Goal: Information Seeking & Learning: Learn about a topic

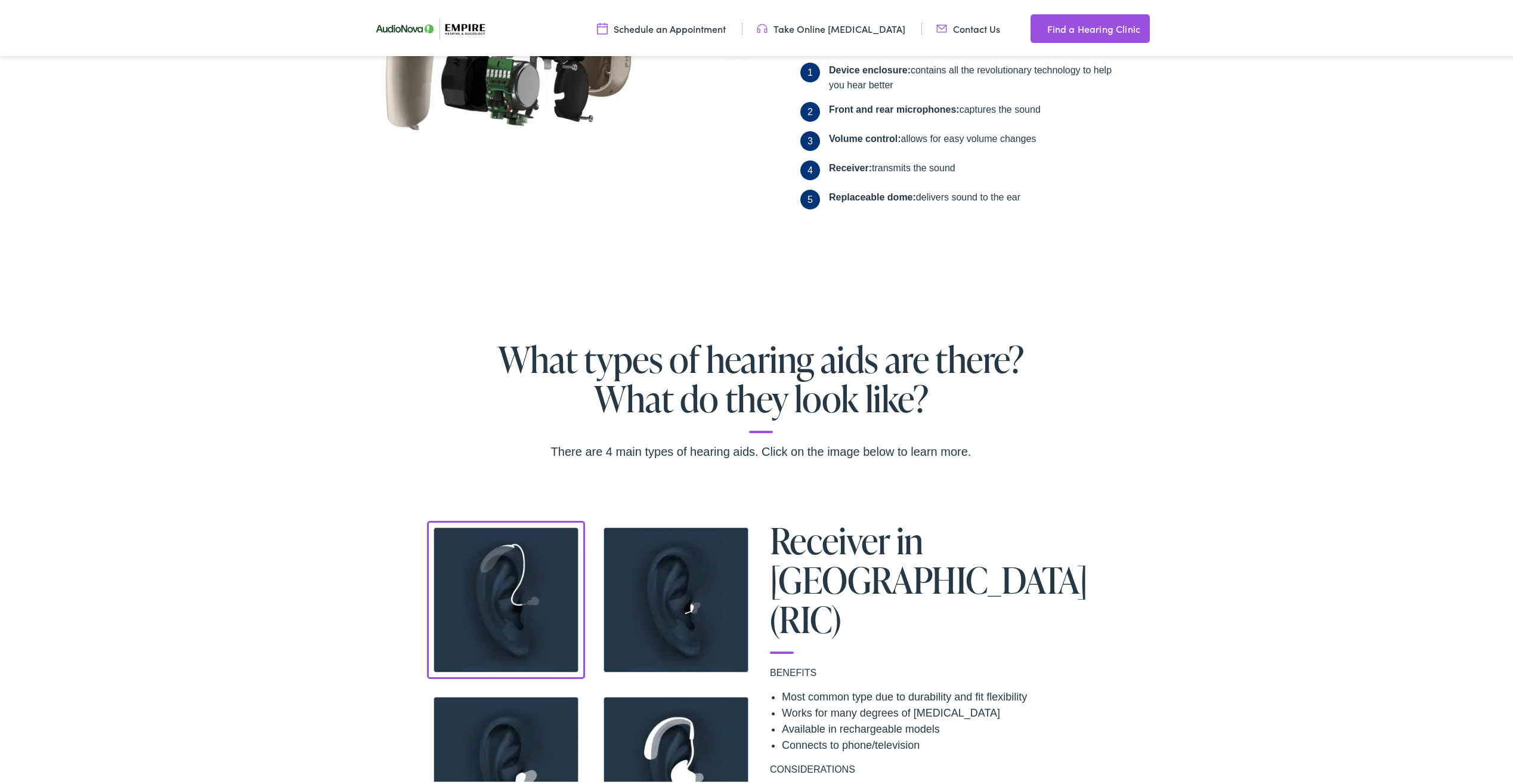
scroll to position [895, 0]
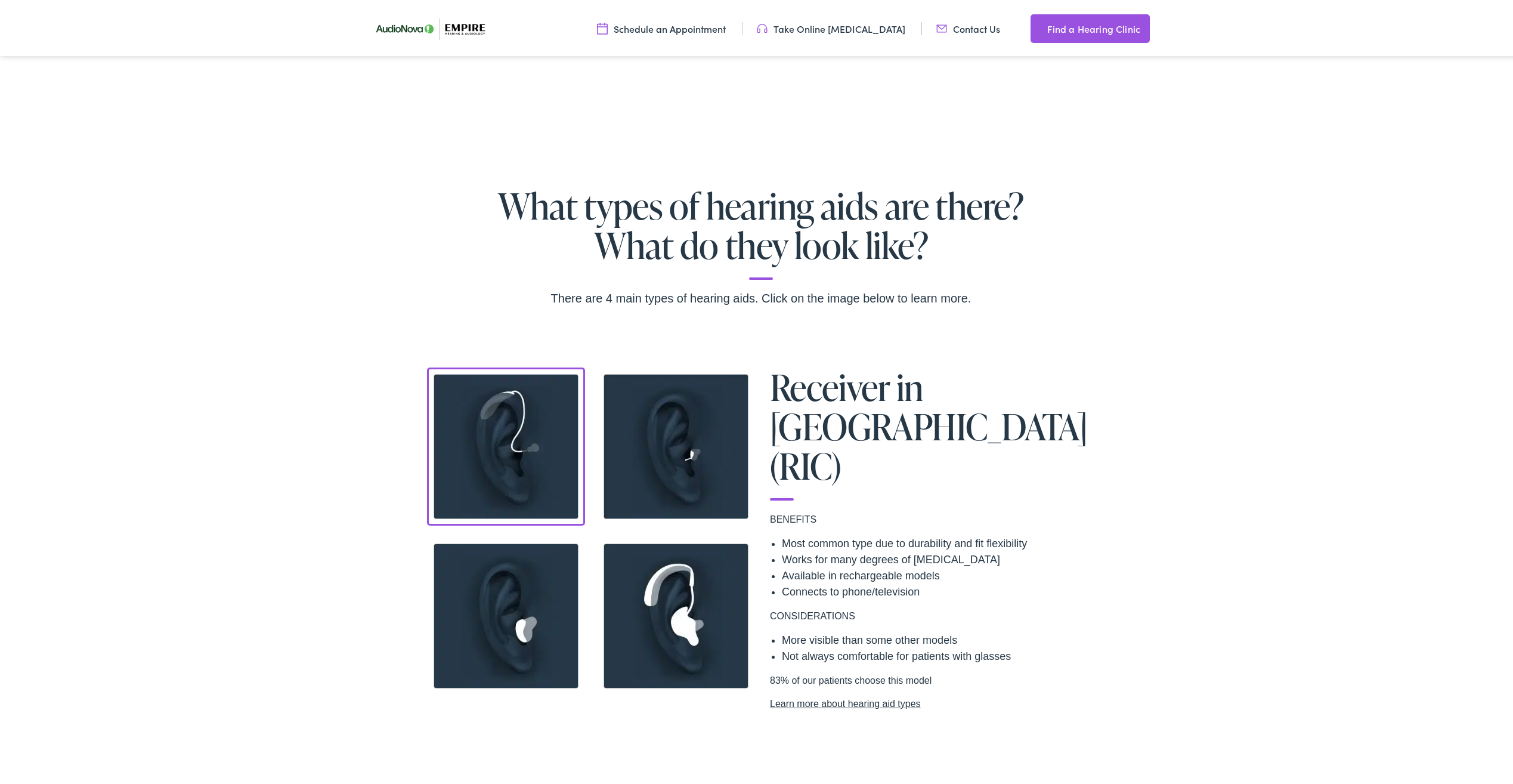
click at [333, 290] on div "There are 4 main types of hearing aids. Click on the image below to learn more." at bounding box center [760, 296] width 1400 height 19
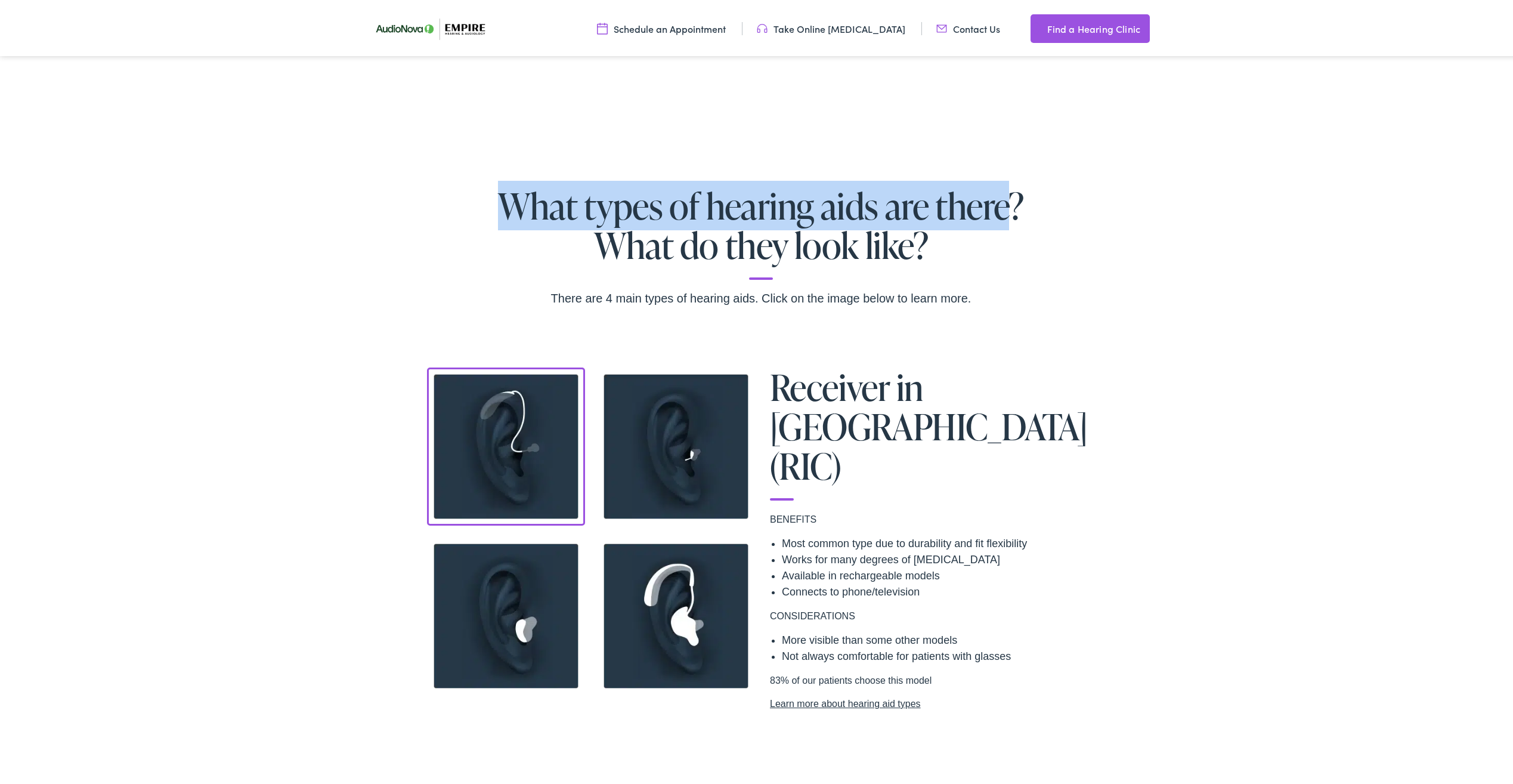
drag, startPoint x: 631, startPoint y: 205, endPoint x: 1004, endPoint y: 219, distance: 373.3
click at [1004, 219] on h2 "What types of hearing aids are there? What do they look like?" at bounding box center [760, 231] width 1400 height 94
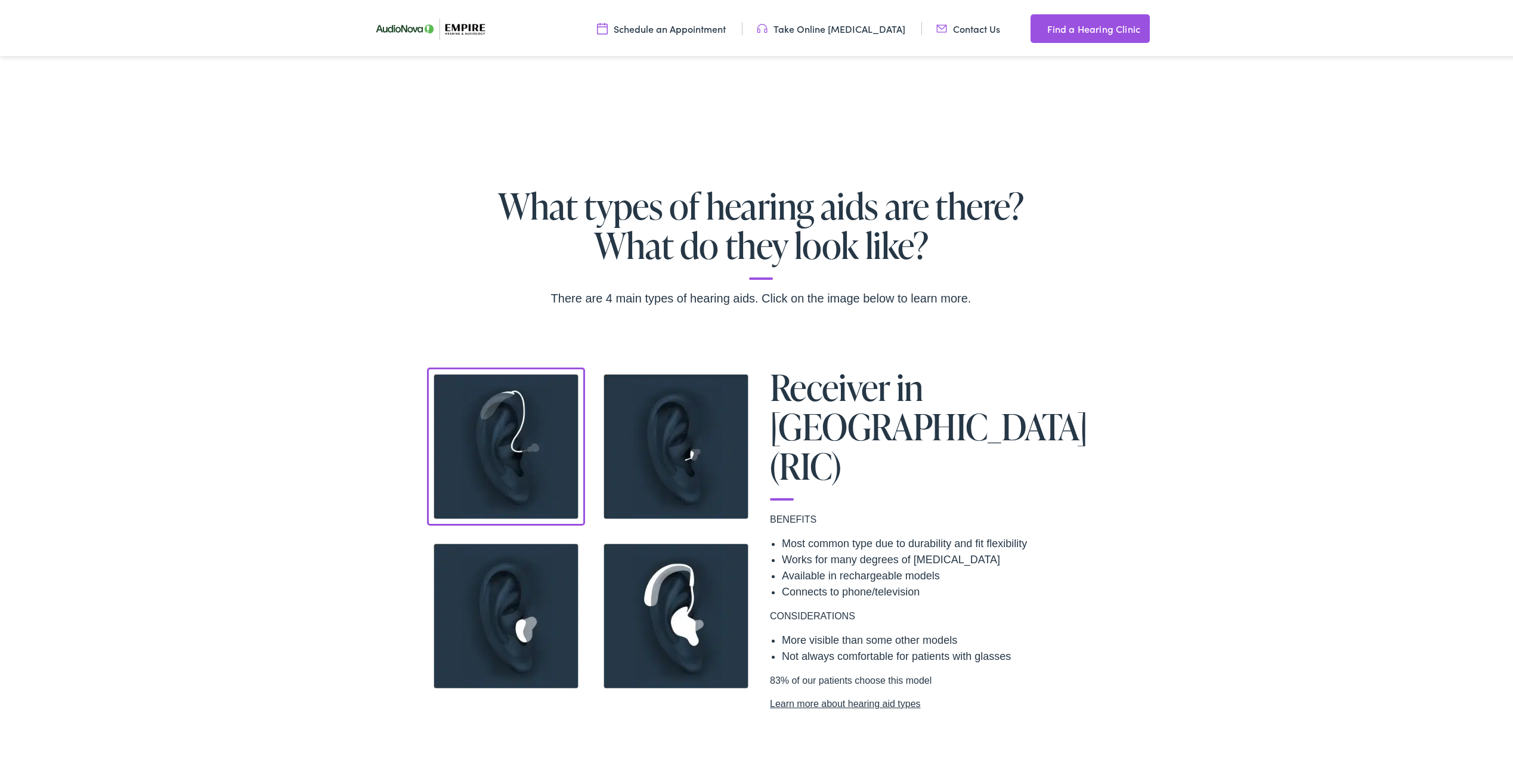
click at [796, 227] on h2 "What types of hearing aids are there? What do they look like?" at bounding box center [760, 231] width 1400 height 94
click at [749, 238] on h2 "What types of hearing aids are there? What do they look like?" at bounding box center [760, 231] width 1400 height 94
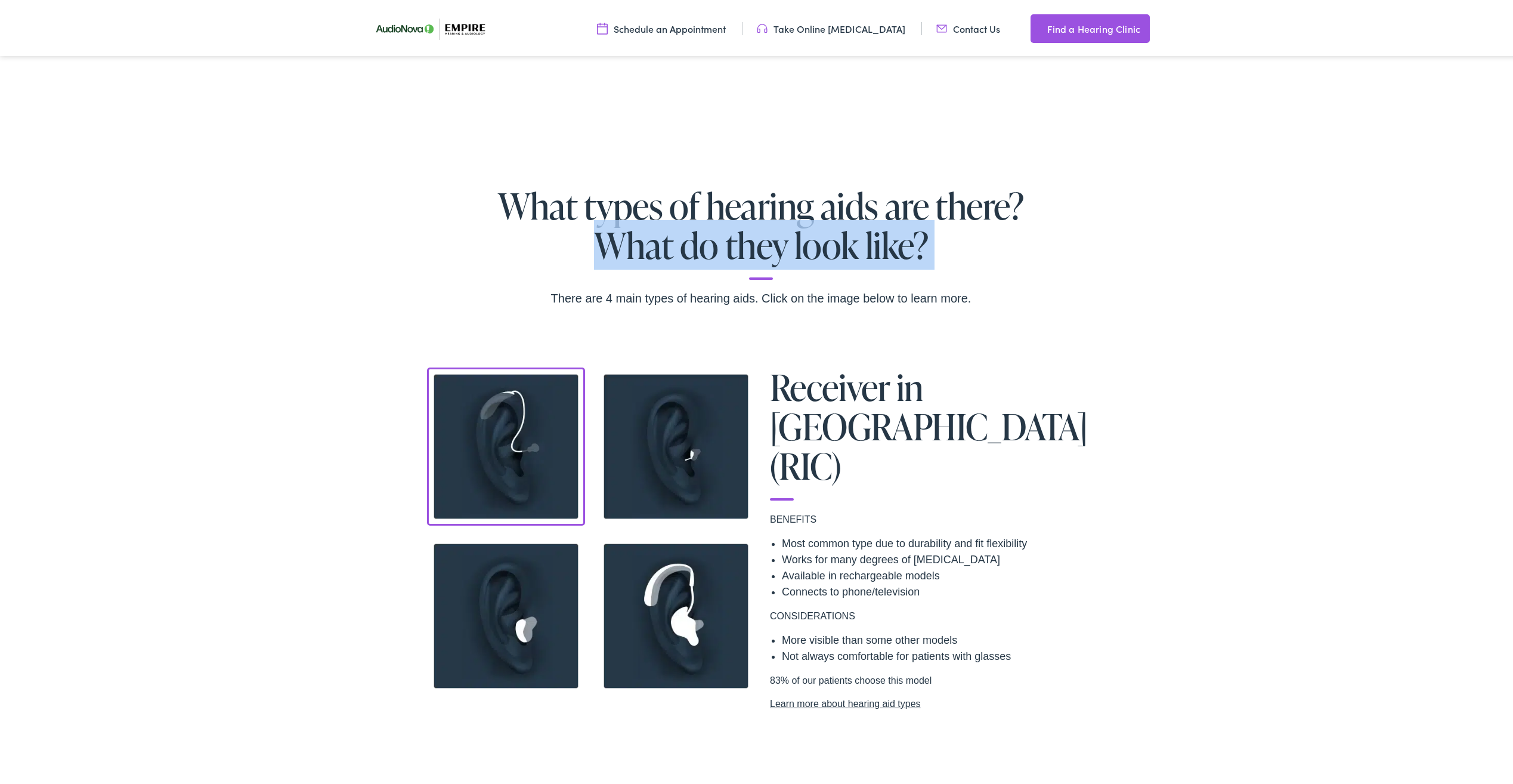
click at [749, 238] on h2 "What types of hearing aids are there? What do they look like?" at bounding box center [760, 231] width 1400 height 94
drag, startPoint x: 749, startPoint y: 238, endPoint x: 651, endPoint y: 221, distance: 99.5
click at [657, 222] on h2 "What types of hearing aids are there? What do they look like?" at bounding box center [760, 231] width 1400 height 94
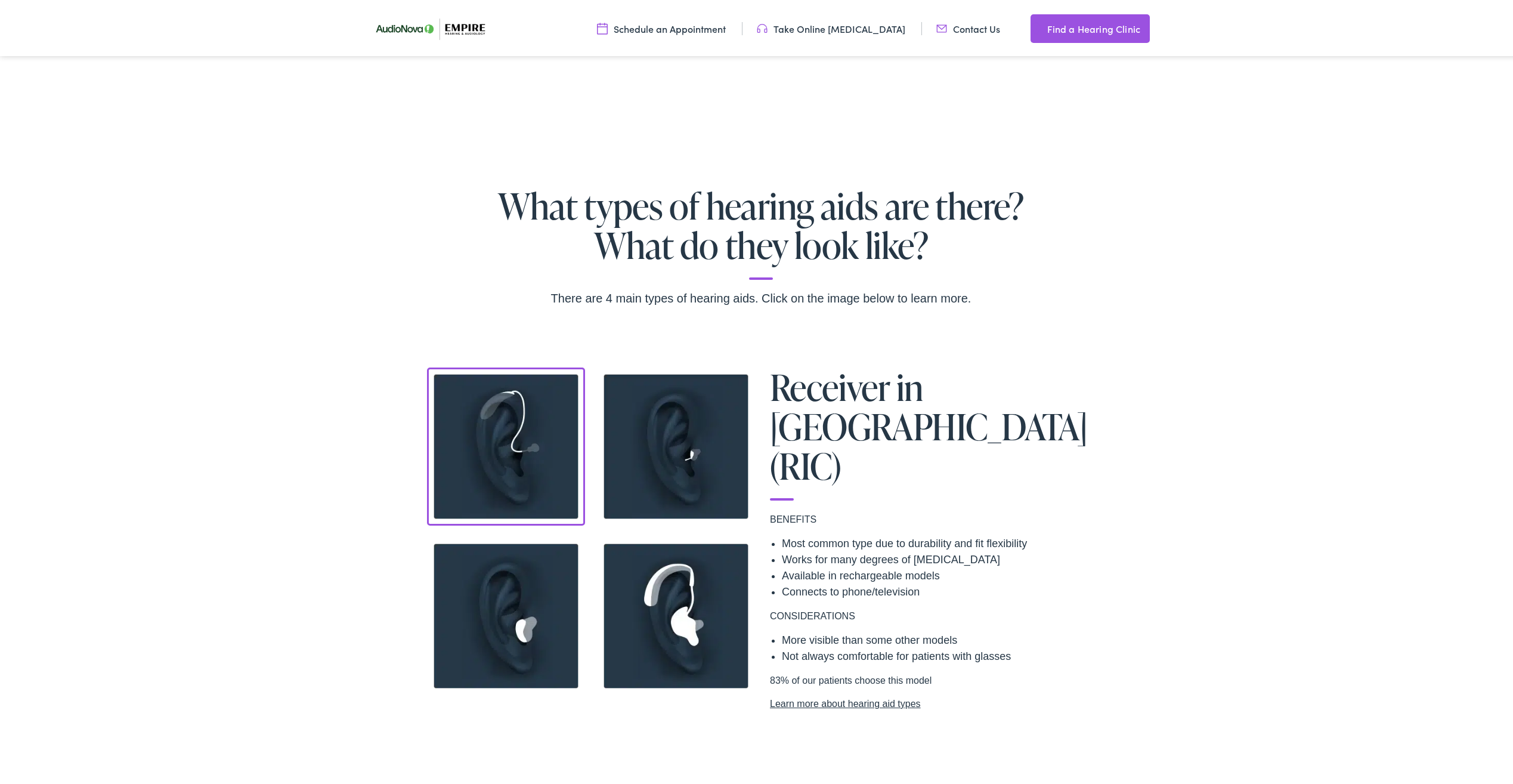
click at [639, 219] on h2 "What types of hearing aids are there? What do they look like?" at bounding box center [760, 231] width 1400 height 94
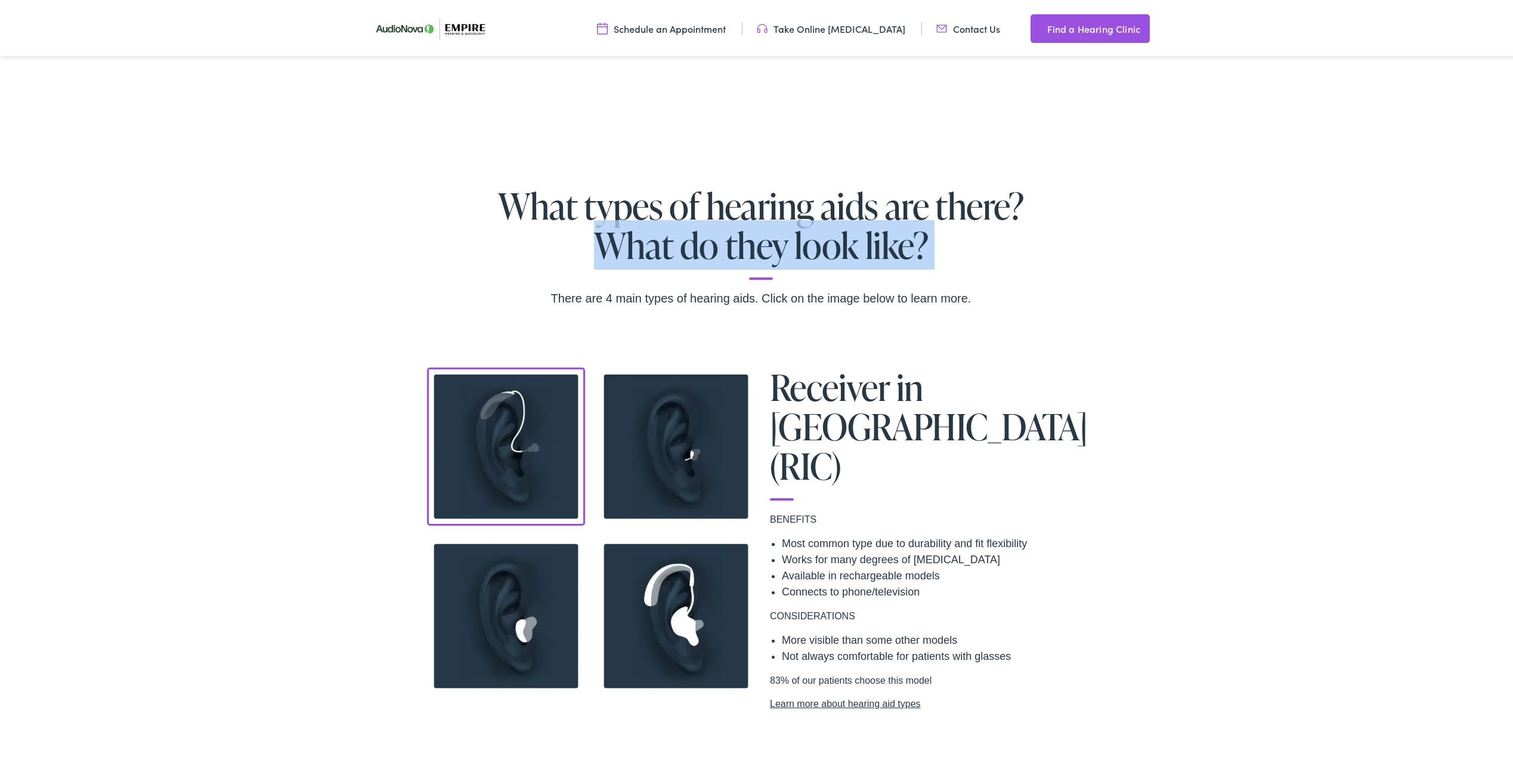
click at [639, 219] on h2 "What types of hearing aids are there? What do they look like?" at bounding box center [760, 231] width 1400 height 94
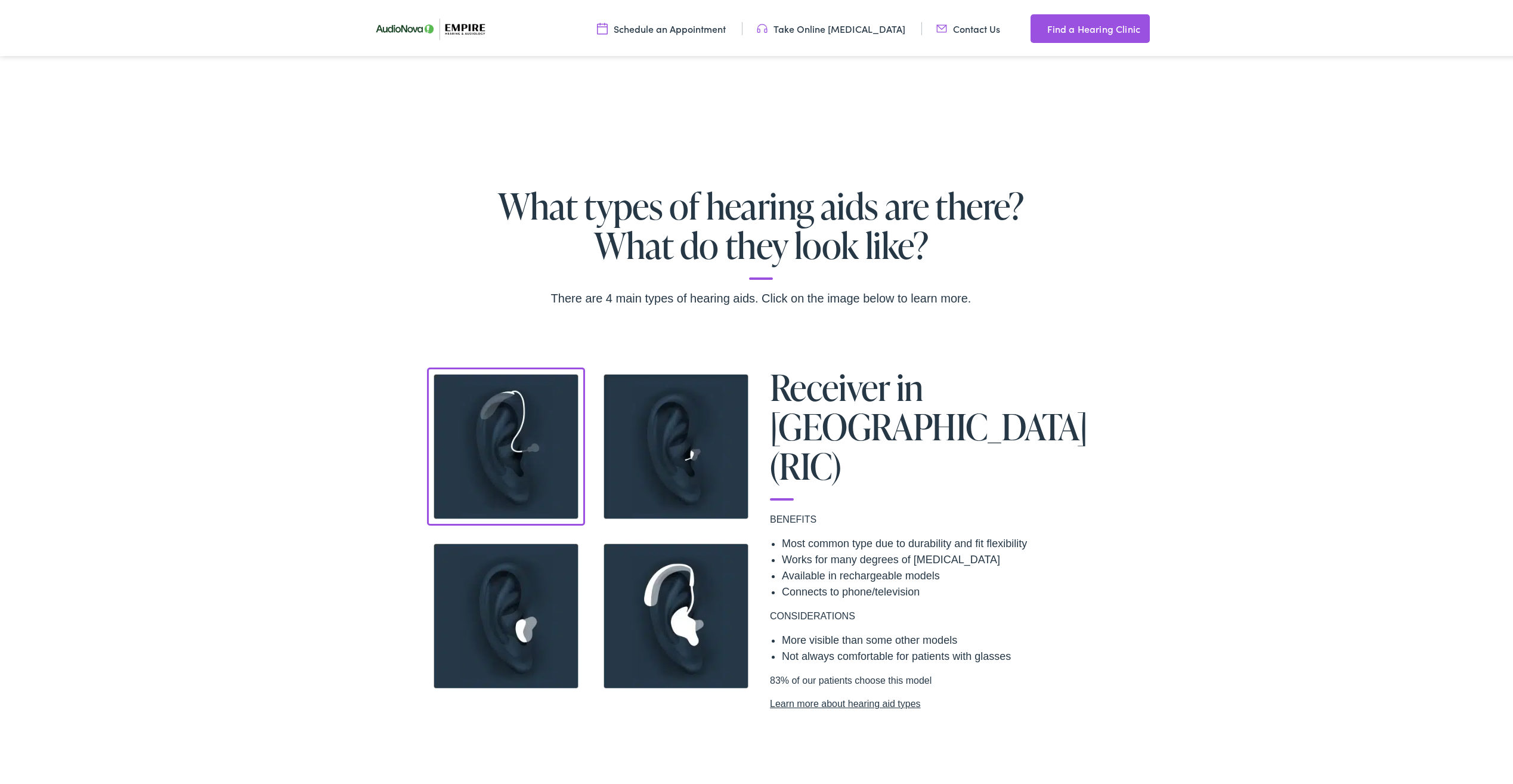
drag, startPoint x: 639, startPoint y: 219, endPoint x: 508, endPoint y: 221, distance: 131.0
click at [510, 222] on h2 "What types of hearing aids are there? What do they look like?" at bounding box center [760, 231] width 1400 height 94
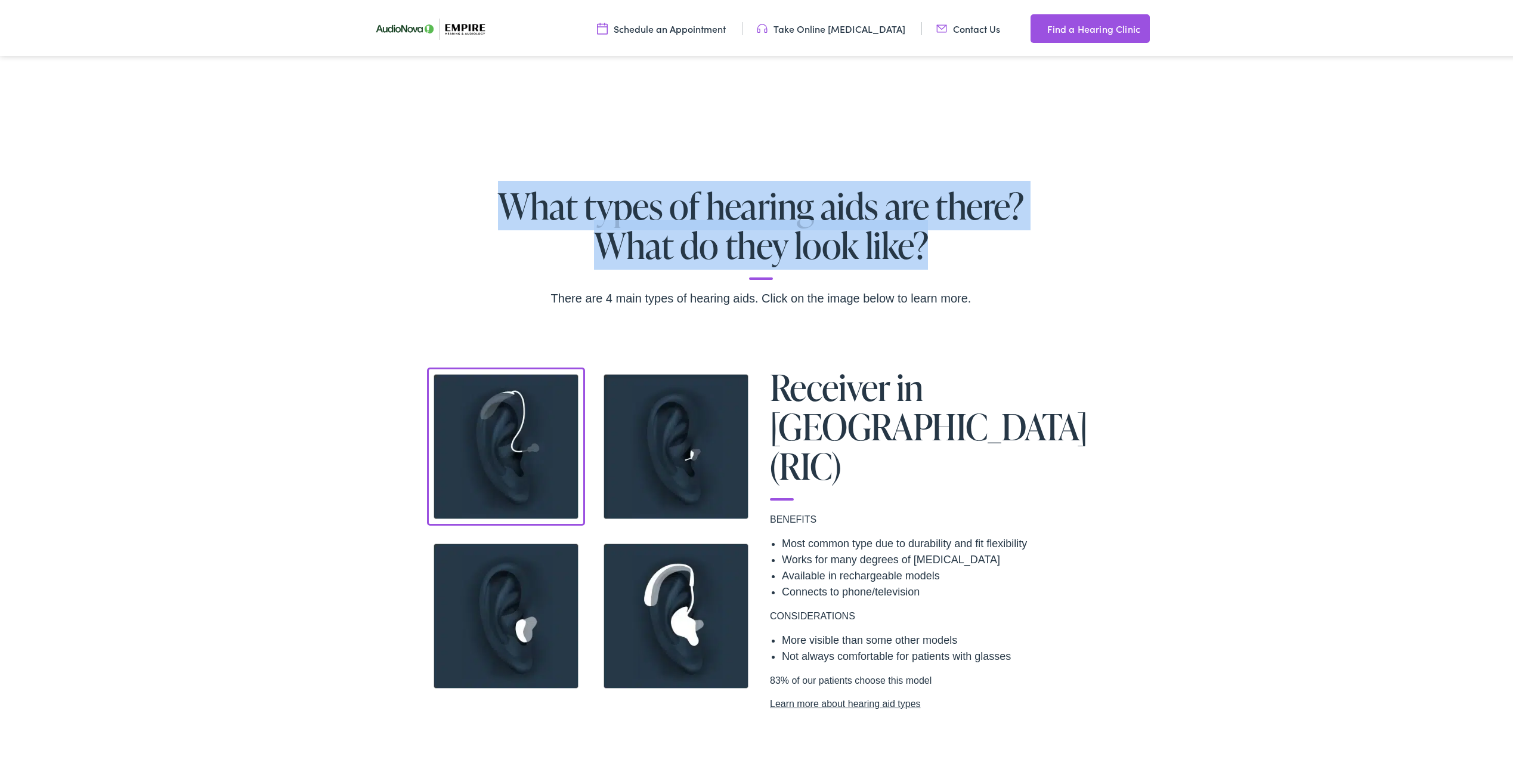
drag, startPoint x: 506, startPoint y: 212, endPoint x: 1079, endPoint y: 260, distance: 575.0
click at [1079, 260] on h2 "What types of hearing aids are there? What do they look like?" at bounding box center [760, 231] width 1400 height 94
click at [608, 220] on h2 "What types of hearing aids are there? What do they look like?" at bounding box center [760, 231] width 1400 height 94
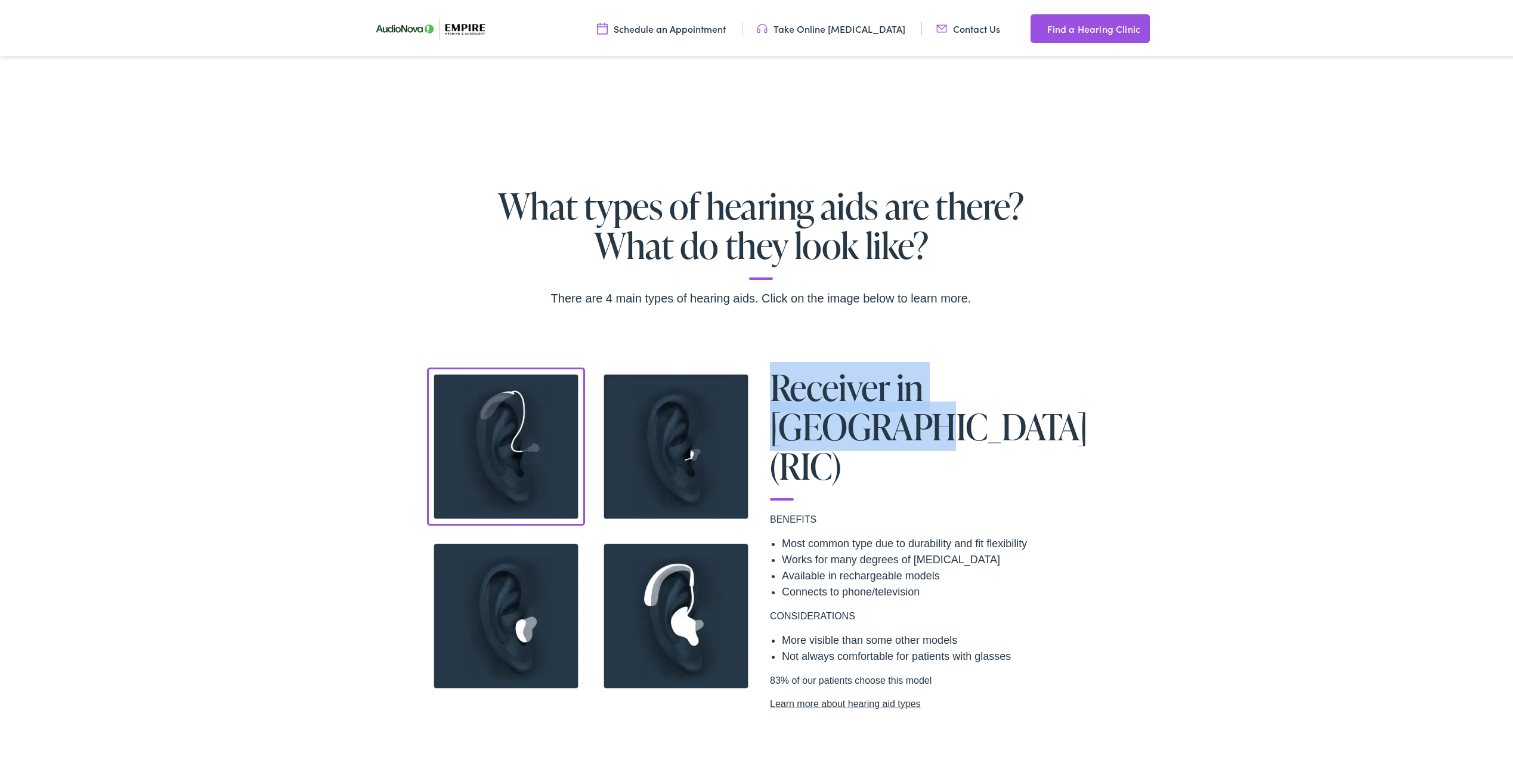
drag, startPoint x: 772, startPoint y: 384, endPoint x: 1063, endPoint y: 384, distance: 291.0
click at [1063, 384] on h1 "Receiver in [GEOGRAPHIC_DATA] (RIC)" at bounding box center [931, 431] width 322 height 133
drag, startPoint x: 1063, startPoint y: 384, endPoint x: 1079, endPoint y: 382, distance: 16.1
click at [1079, 382] on h1 "Receiver in [GEOGRAPHIC_DATA] (RIC)" at bounding box center [931, 431] width 322 height 133
drag, startPoint x: 1086, startPoint y: 381, endPoint x: 811, endPoint y: 380, distance: 275.0
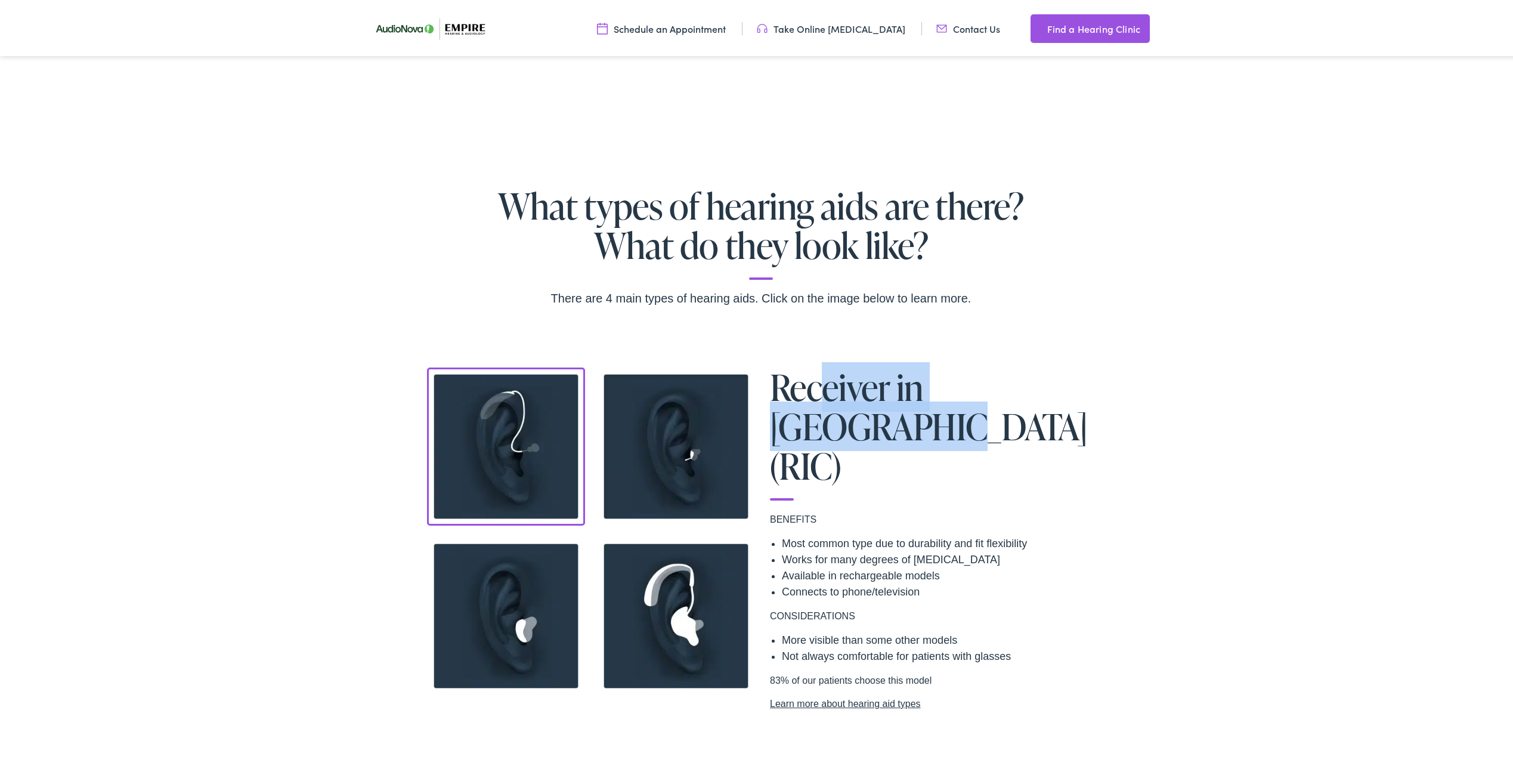
click at [812, 380] on h1 "Receiver in [GEOGRAPHIC_DATA] (RIC)" at bounding box center [931, 431] width 322 height 133
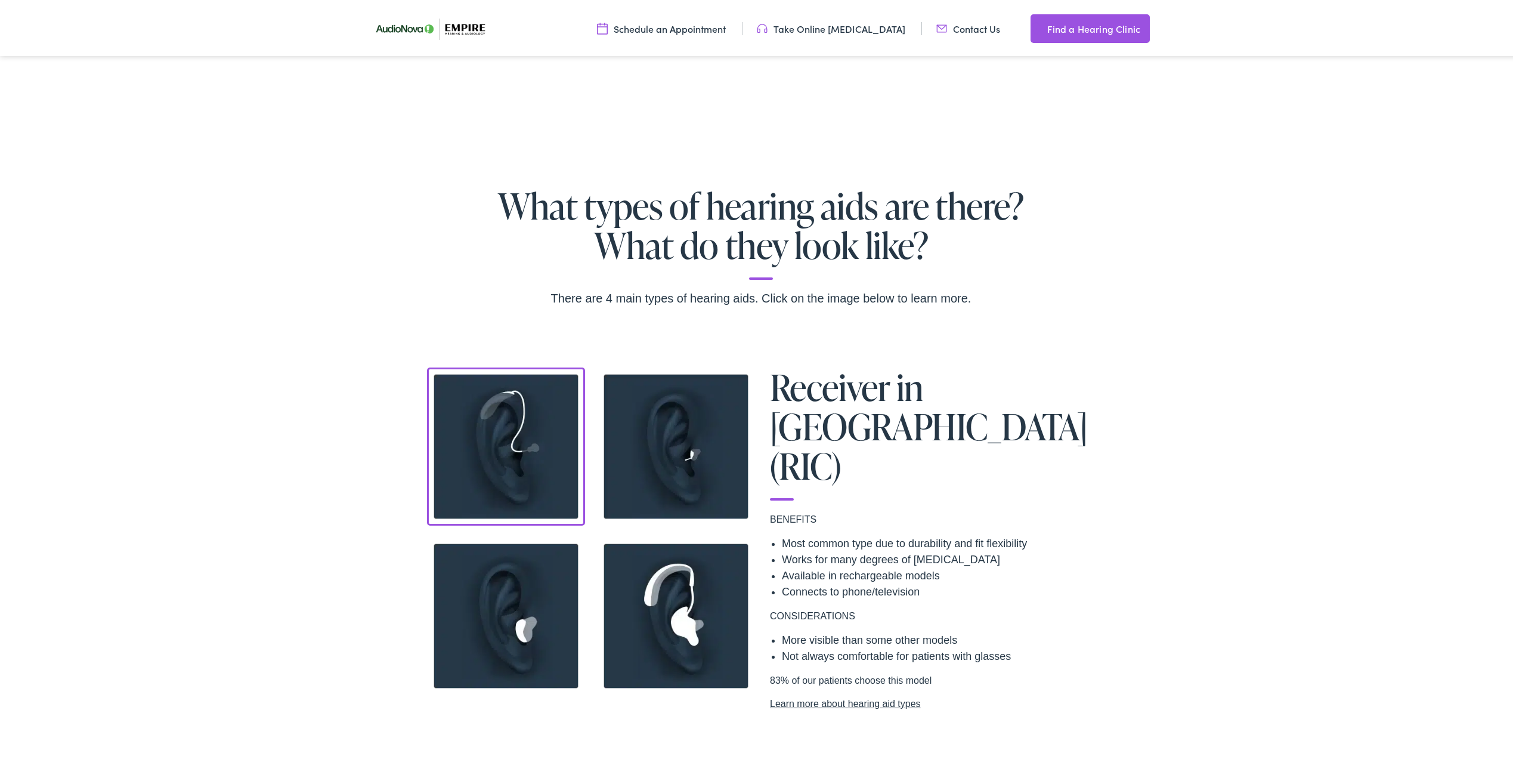
drag, startPoint x: 811, startPoint y: 380, endPoint x: 790, endPoint y: 382, distance: 21.1
click at [790, 382] on h1 "Receiver in [GEOGRAPHIC_DATA] (RIC)" at bounding box center [931, 431] width 322 height 133
click at [332, 376] on div "Receiver in Canal (RIC) BENEFITS Most common type due to durability and fit fle…" at bounding box center [761, 536] width 1522 height 343
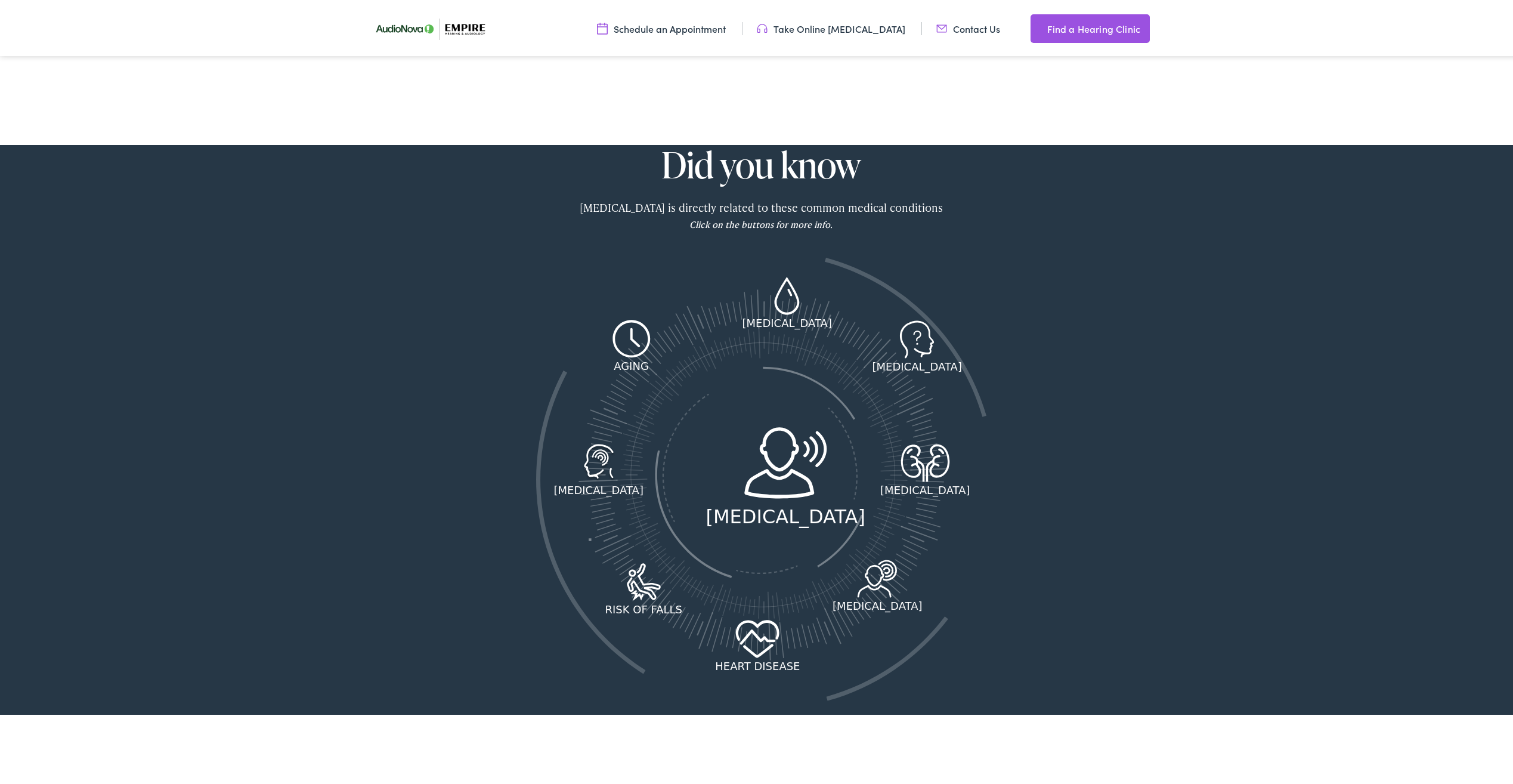
scroll to position [1610, 0]
